Goal: Task Accomplishment & Management: Use online tool/utility

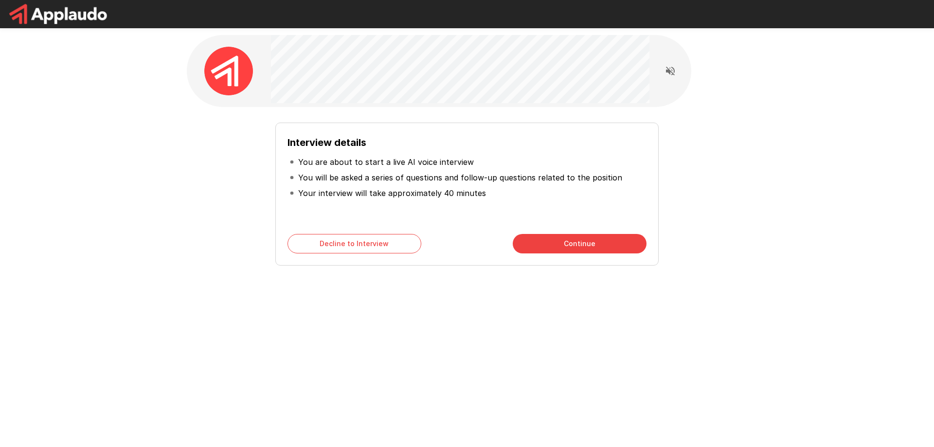
click at [293, 374] on div "Interview details You are about to start a live AI voice interview You will be …" at bounding box center [467, 223] width 934 height 447
click at [154, 225] on div "Interview details You are about to start a live AI voice interview You will be …" at bounding box center [467, 173] width 934 height 347
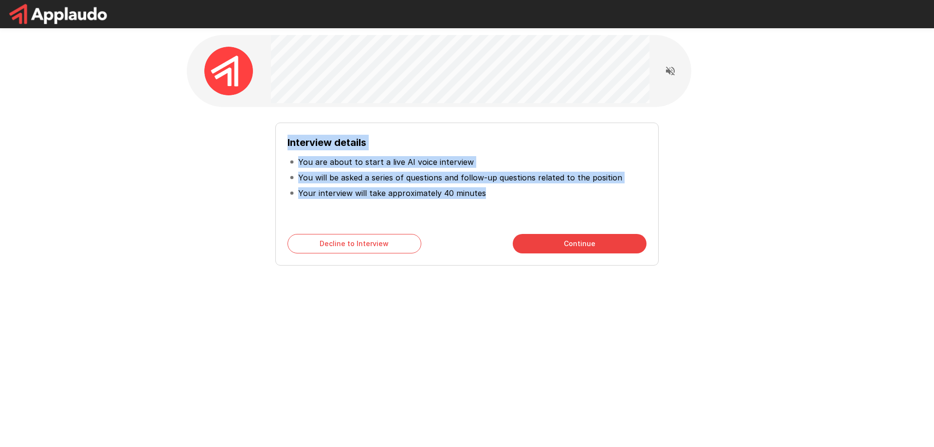
drag, startPoint x: 487, startPoint y: 196, endPoint x: 285, endPoint y: 138, distance: 210.3
click at [285, 138] on div "Interview details You are about to start a live AI voice interview You will be …" at bounding box center [466, 194] width 383 height 143
copy div "Interview details You are about to start a live AI voice interview You will be …"
